Goal: Task Accomplishment & Management: Manage account settings

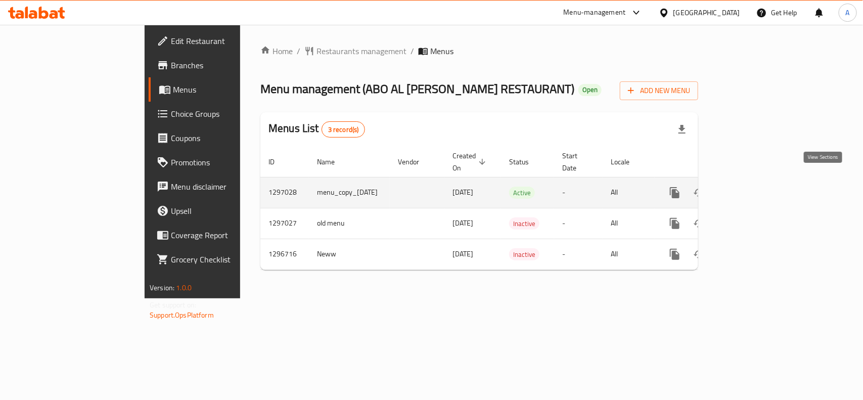
click at [754, 187] on icon "enhanced table" at bounding box center [748, 193] width 12 height 12
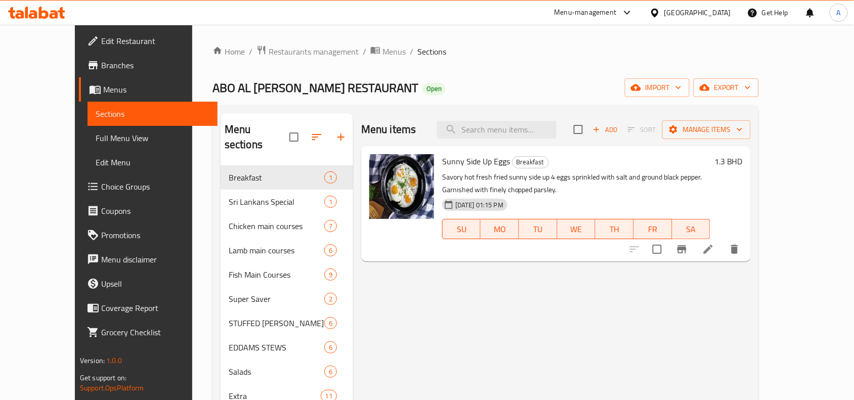
click at [101, 181] on span "Choice Groups" at bounding box center [155, 187] width 108 height 12
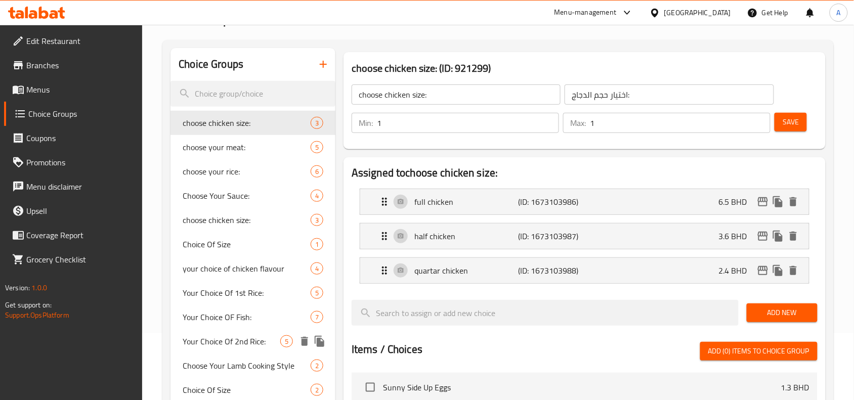
scroll to position [190, 0]
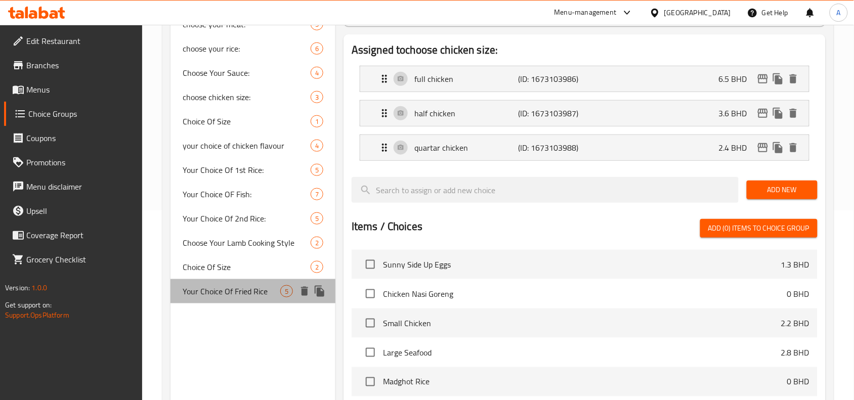
click at [247, 289] on span "Your Choice Of Fried Rice" at bounding box center [232, 291] width 98 height 12
type input "Your Choice Of Fried Rice"
type input "اختيارك من الأرز المقلي"
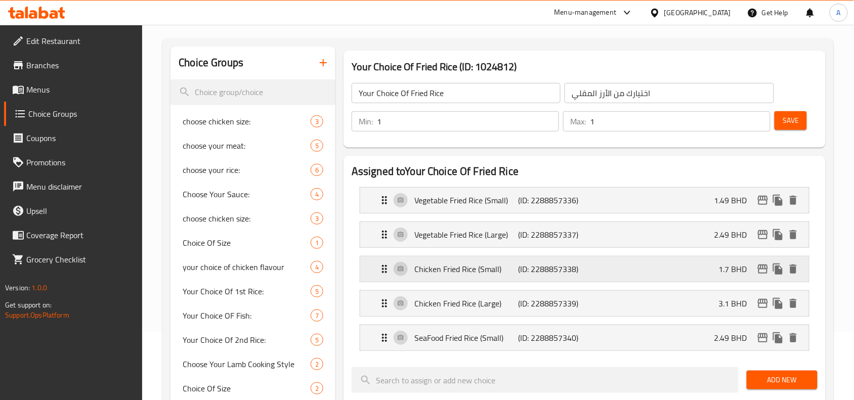
scroll to position [63, 0]
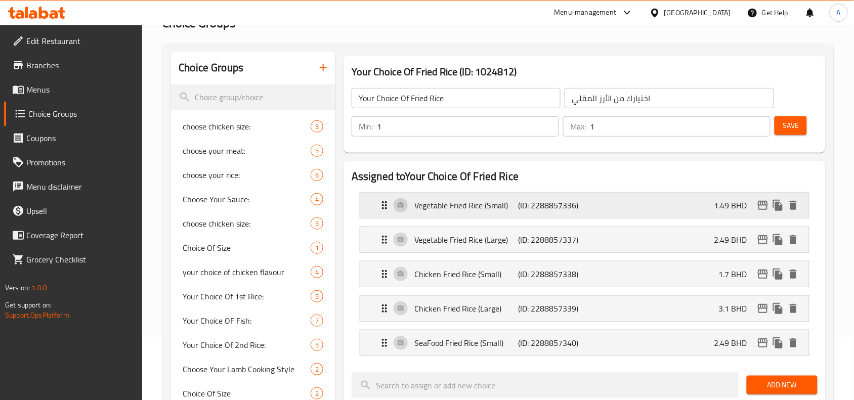
click at [452, 207] on p "Vegetable Fried Rice (Small)" at bounding box center [466, 205] width 104 height 12
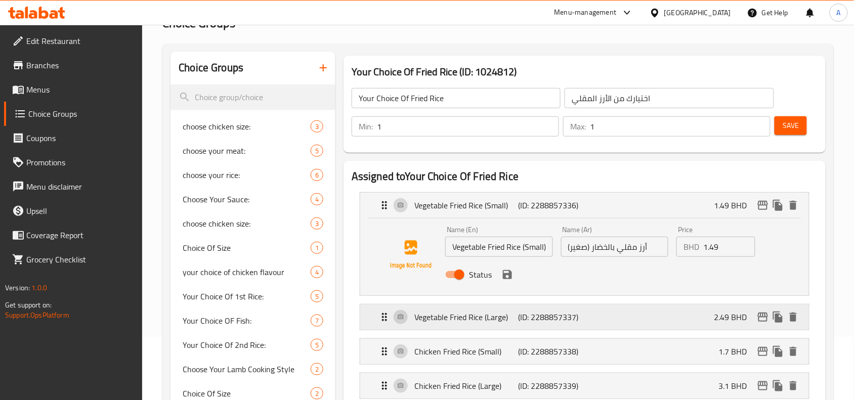
click at [525, 317] on p "(ID: 2288857337)" at bounding box center [552, 317] width 69 height 12
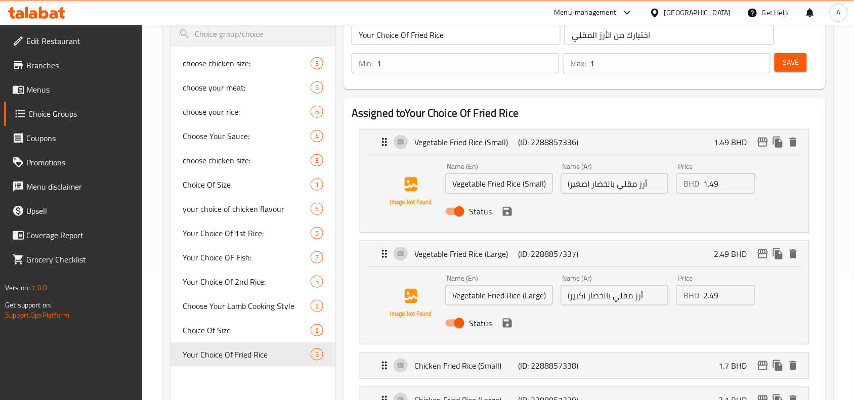
scroll to position [0, 0]
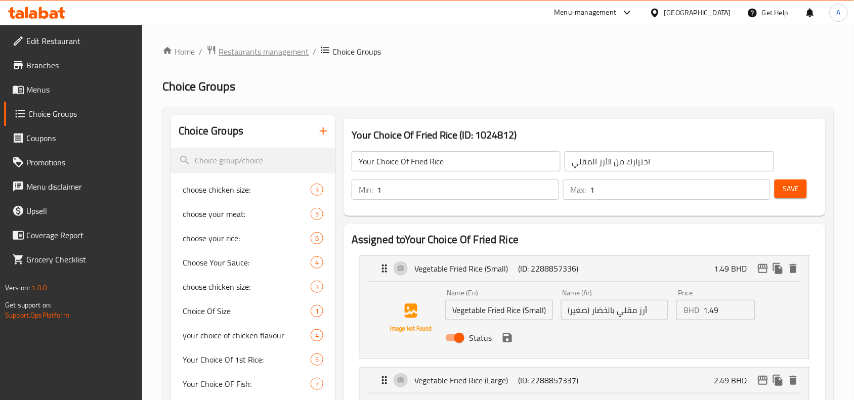
click at [271, 49] on span "Restaurants management" at bounding box center [263, 52] width 90 height 12
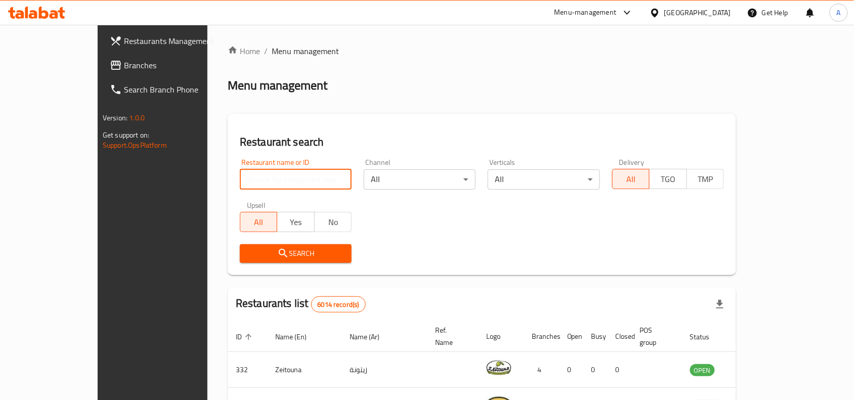
drag, startPoint x: 325, startPoint y: 186, endPoint x: 247, endPoint y: -29, distance: 229.1
click at [247, 0] on html "​ Menu-management [GEOGRAPHIC_DATA] Get Help A Restaurants Management Branches …" at bounding box center [427, 200] width 854 height 400
click at [707, 9] on div "[GEOGRAPHIC_DATA]" at bounding box center [697, 12] width 67 height 11
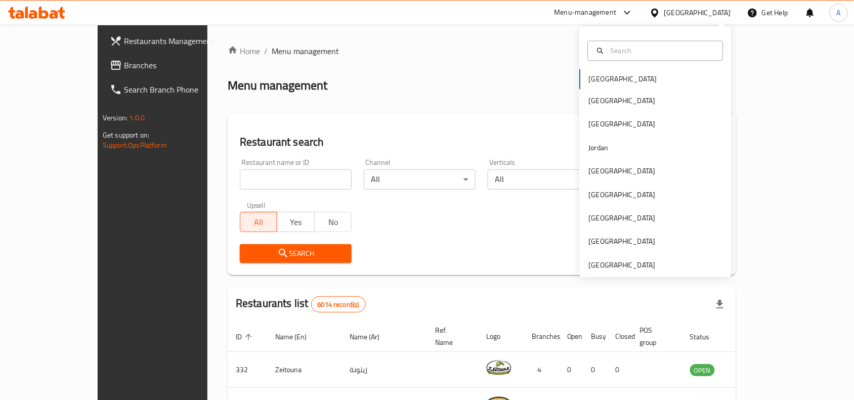
click at [599, 275] on div "[GEOGRAPHIC_DATA] [GEOGRAPHIC_DATA] [GEOGRAPHIC_DATA] [GEOGRAPHIC_DATA] [GEOGRA…" at bounding box center [656, 152] width 152 height 251
click at [600, 262] on div "[GEOGRAPHIC_DATA]" at bounding box center [622, 264] width 67 height 11
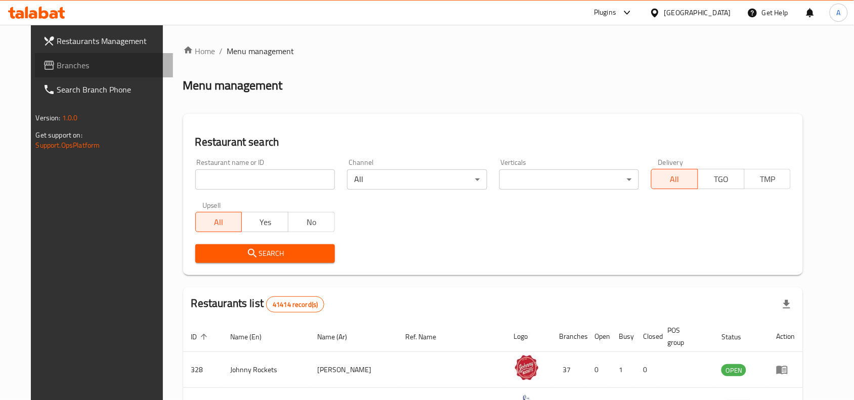
click at [68, 63] on span "Branches" at bounding box center [111, 65] width 108 height 12
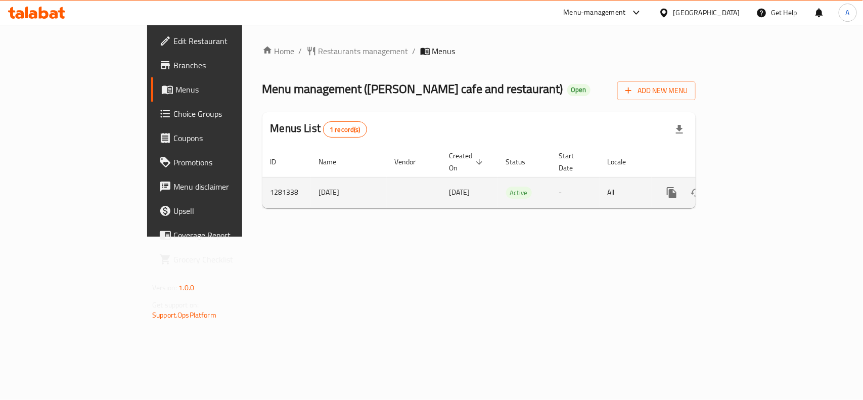
click at [750, 188] on icon "enhanced table" at bounding box center [744, 192] width 9 height 9
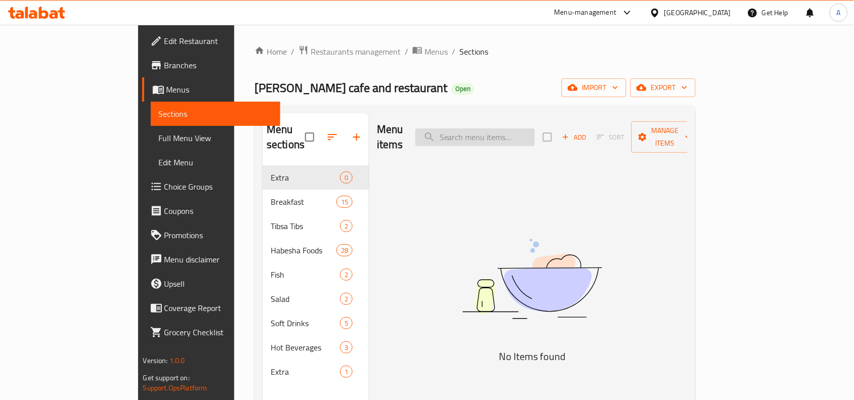
click at [506, 128] on input "search" at bounding box center [474, 137] width 119 height 18
paste input "Gemash"
type input "G"
paste input "Agalege"
type input "Agal"
